Goal: Information Seeking & Learning: Learn about a topic

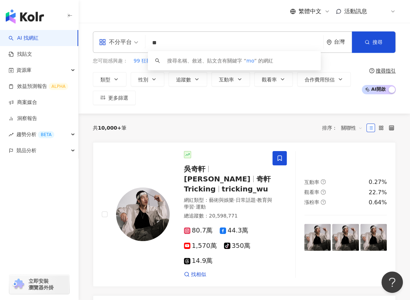
type input "*"
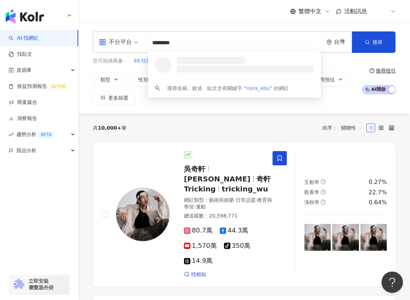
type input "*********"
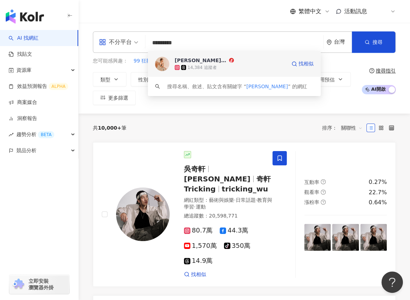
click at [266, 64] on div "14,384 追蹤者" at bounding box center [229, 67] width 111 height 7
